Goal: Check status: Check status

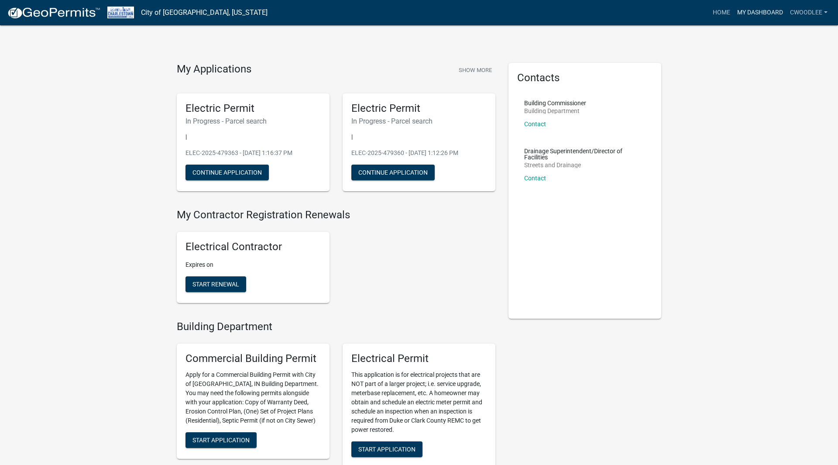
click at [769, 16] on link "My Dashboard" at bounding box center [760, 12] width 53 height 17
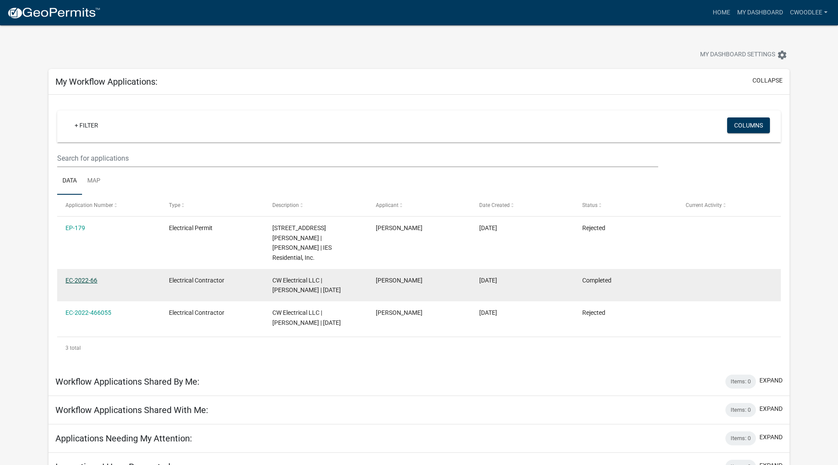
click at [87, 277] on link "EC-2022-66" at bounding box center [81, 280] width 32 height 7
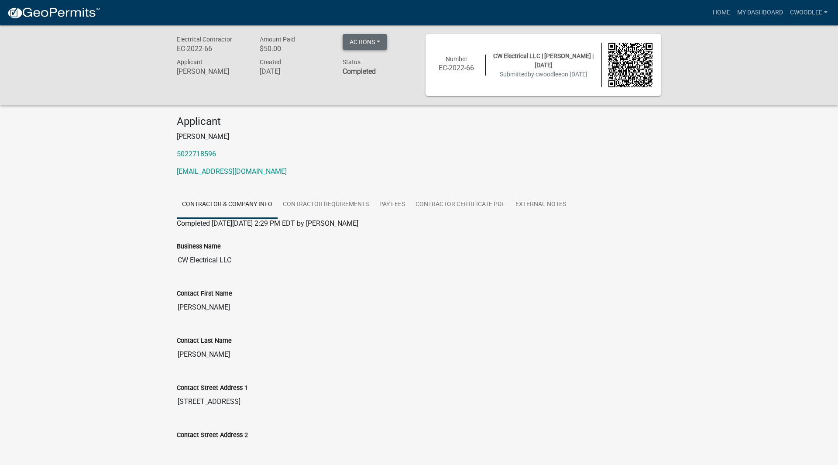
click at [376, 45] on button "Actions" at bounding box center [365, 42] width 45 height 16
click at [373, 137] on p "[PERSON_NAME]" at bounding box center [419, 136] width 485 height 10
click at [477, 214] on link "Contractor Certificate PDF" at bounding box center [460, 205] width 100 height 28
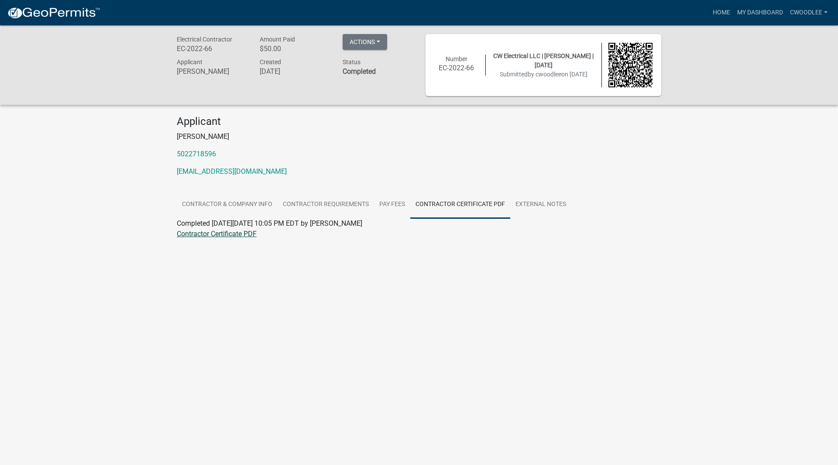
click at [227, 234] on link "Contractor Certificate PDF" at bounding box center [217, 234] width 80 height 8
